Goal: Check status

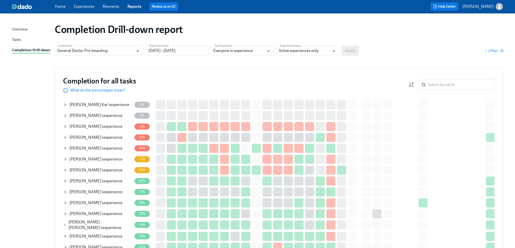
click at [100, 103] on span "[PERSON_NAME] Kar" at bounding box center [88, 104] width 38 height 5
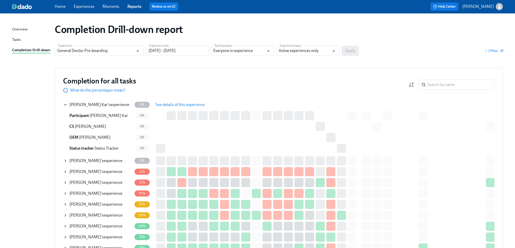
click at [174, 103] on span "See details of this experience" at bounding box center [179, 104] width 49 height 5
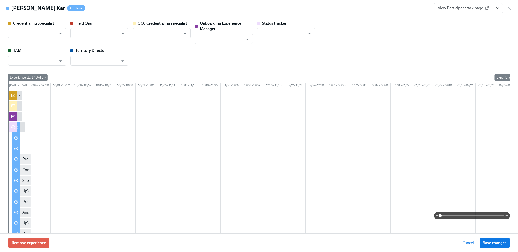
type input "[PERSON_NAME]"
type input "Christine Cardamone"
type input "Rachel Wicklander"
type input "Status Tracker"
type input "Roland Panganiban"
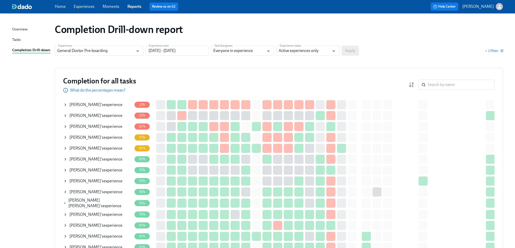
click at [157, 63] on div "Completion Drill-down report Experience General Doctor Pre-boarding Experience …" at bounding box center [257, 196] width 490 height 355
